Goal: Task Accomplishment & Management: Manage account settings

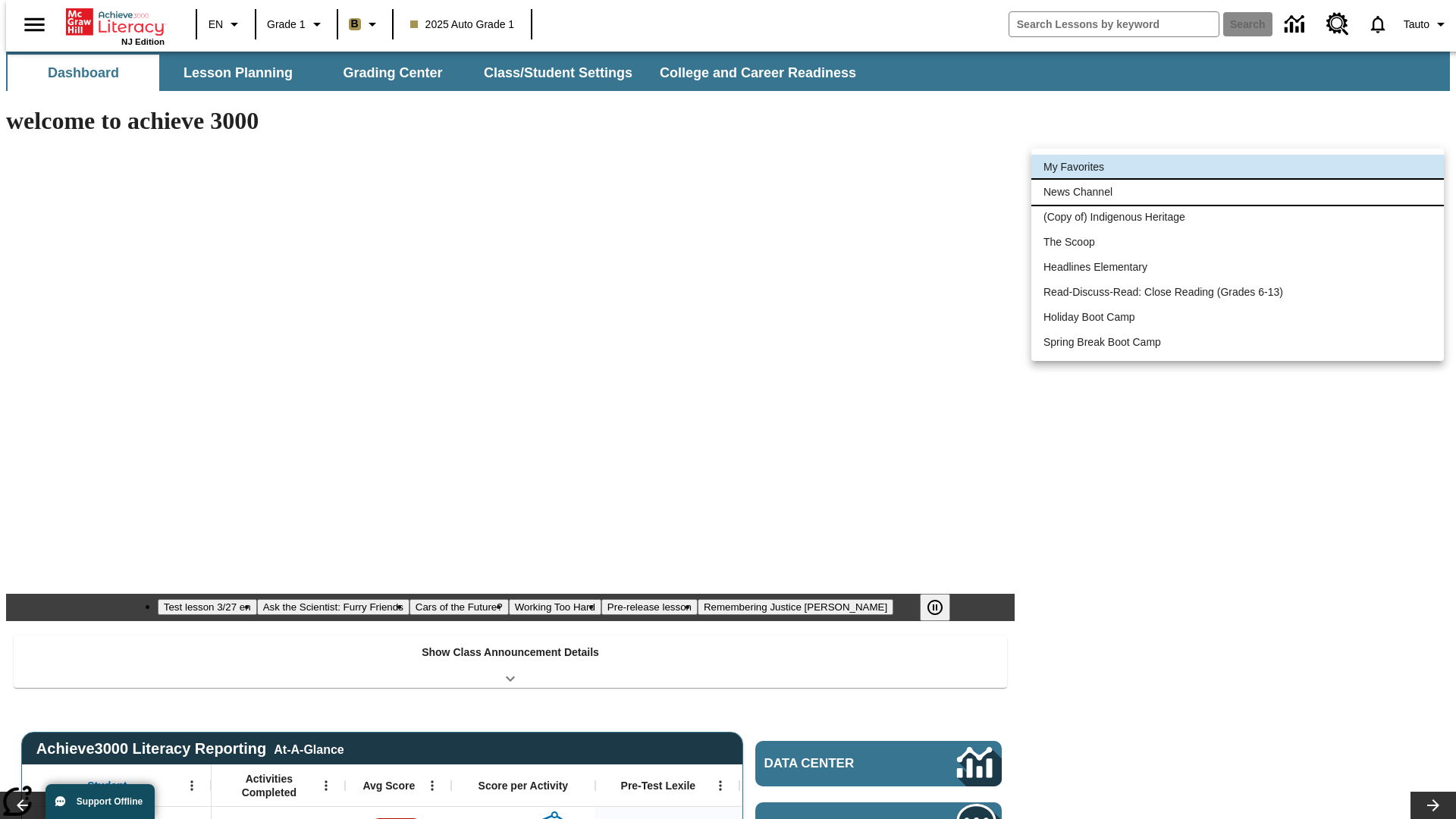
click at [1238, 192] on li "News Channel" at bounding box center [1238, 192] width 413 height 25
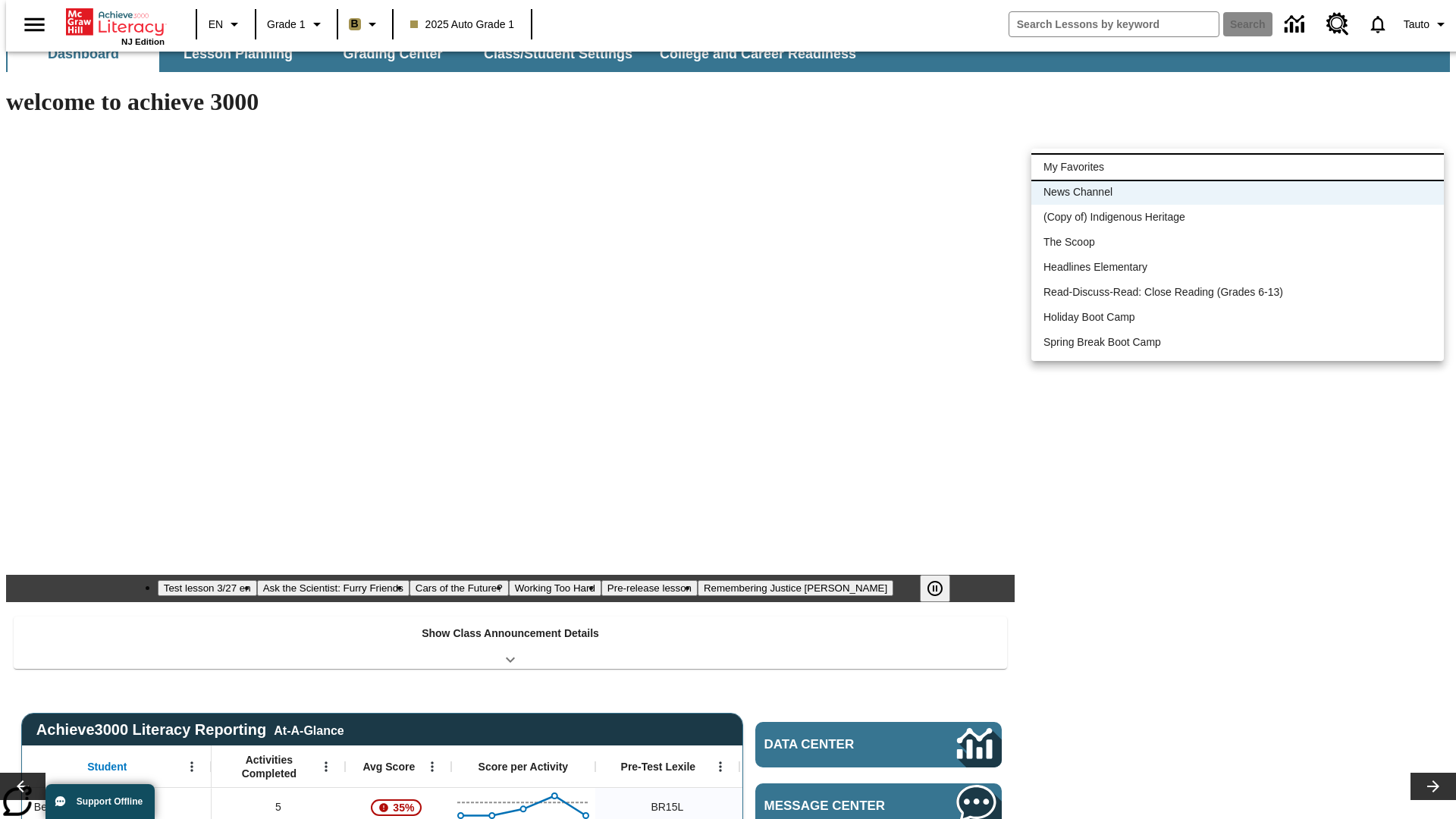
click at [1238, 167] on li "My Favorites" at bounding box center [1238, 168] width 413 height 25
type input "-1"
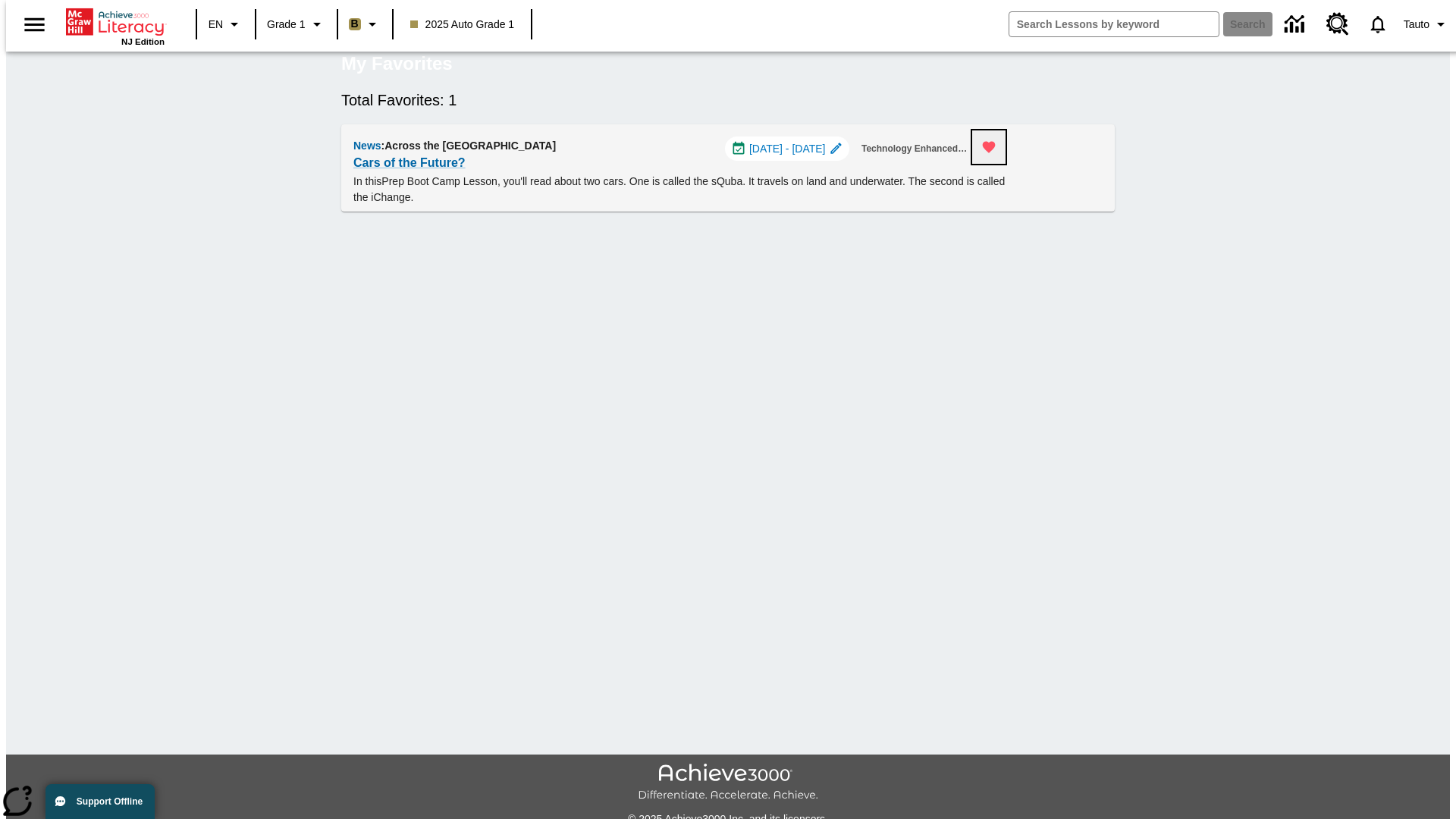
click at [996, 153] on icon "Remove from Favorites" at bounding box center [988, 147] width 13 height 11
